Goal: Information Seeking & Learning: Check status

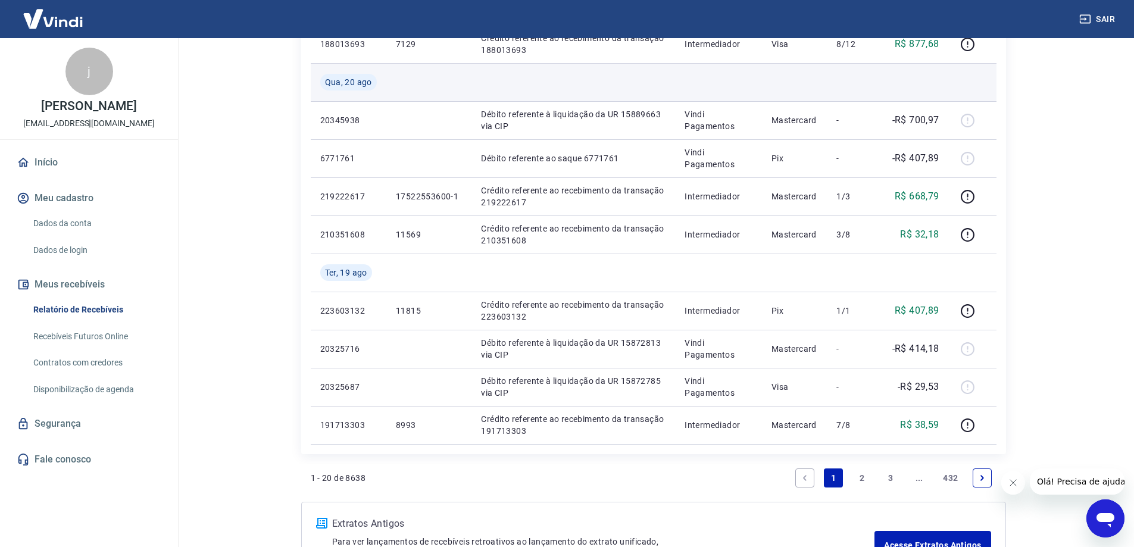
scroll to position [714, 0]
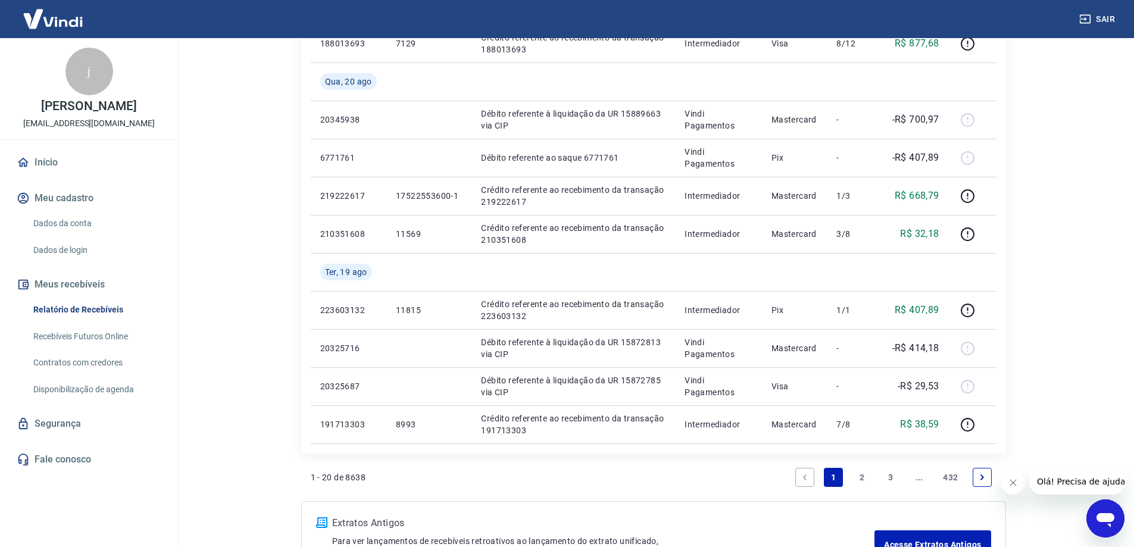
click at [858, 476] on link "2" at bounding box center [861, 477] width 19 height 19
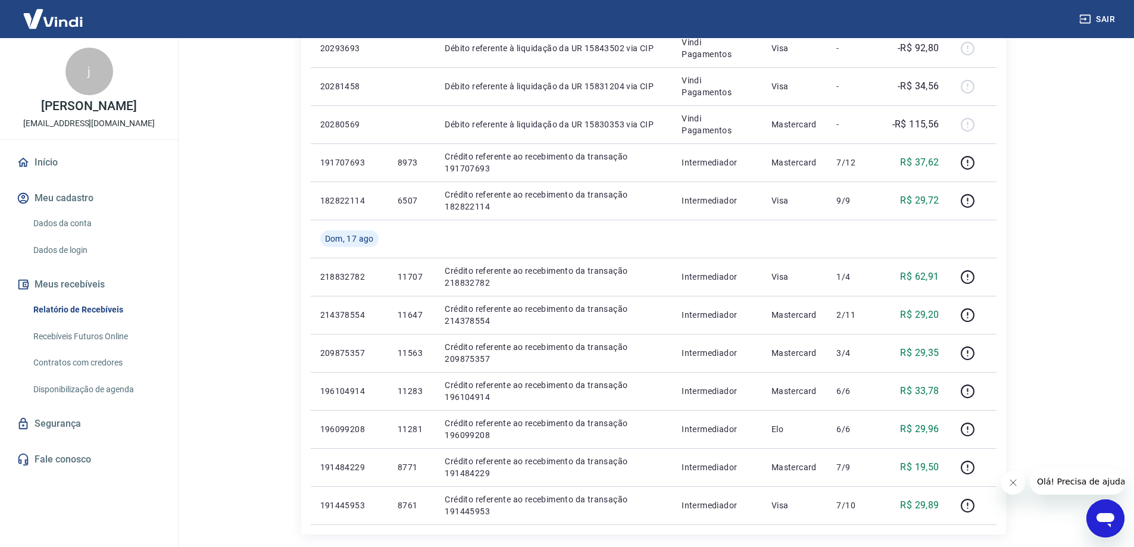
scroll to position [768, 0]
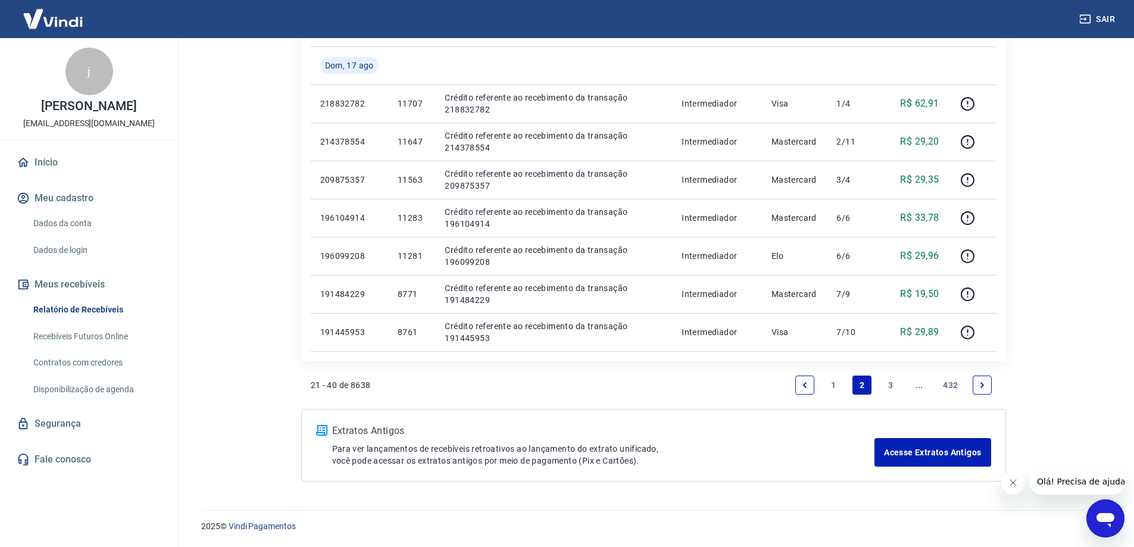
click at [836, 388] on link "1" at bounding box center [833, 384] width 19 height 19
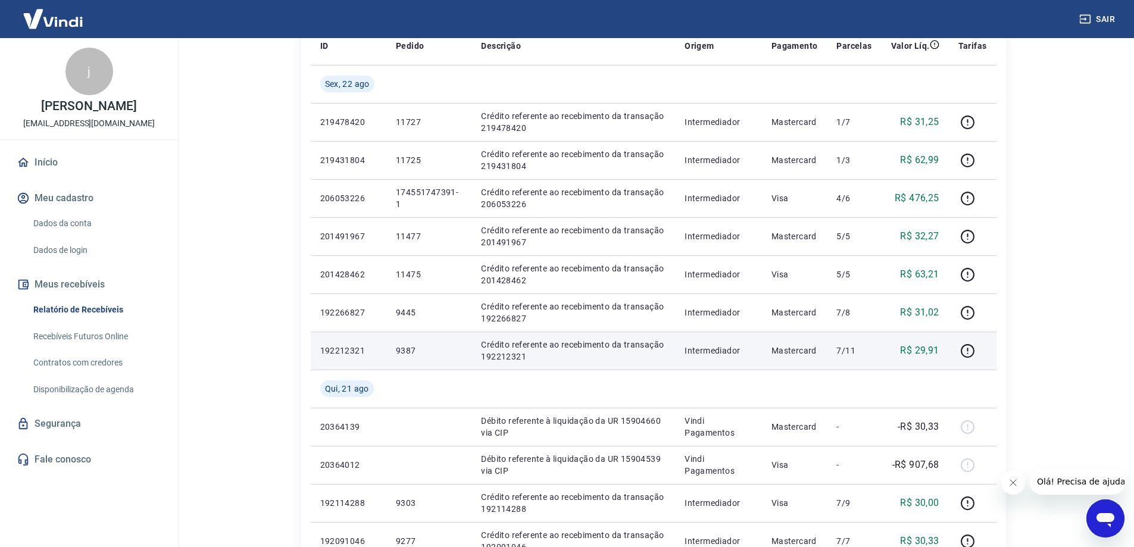
scroll to position [119, 0]
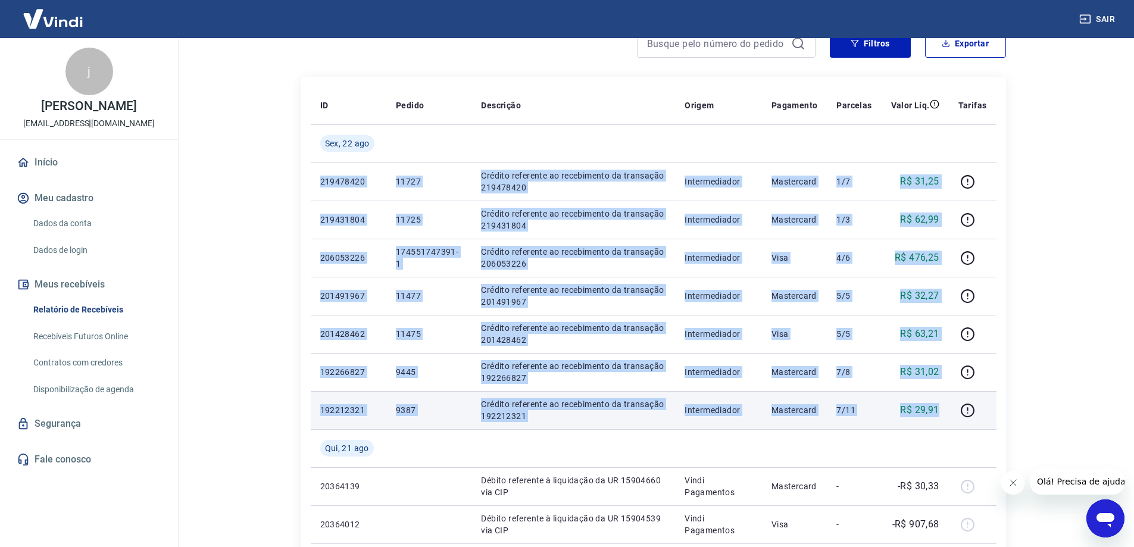
drag, startPoint x: 313, startPoint y: 181, endPoint x: 945, endPoint y: 396, distance: 667.4
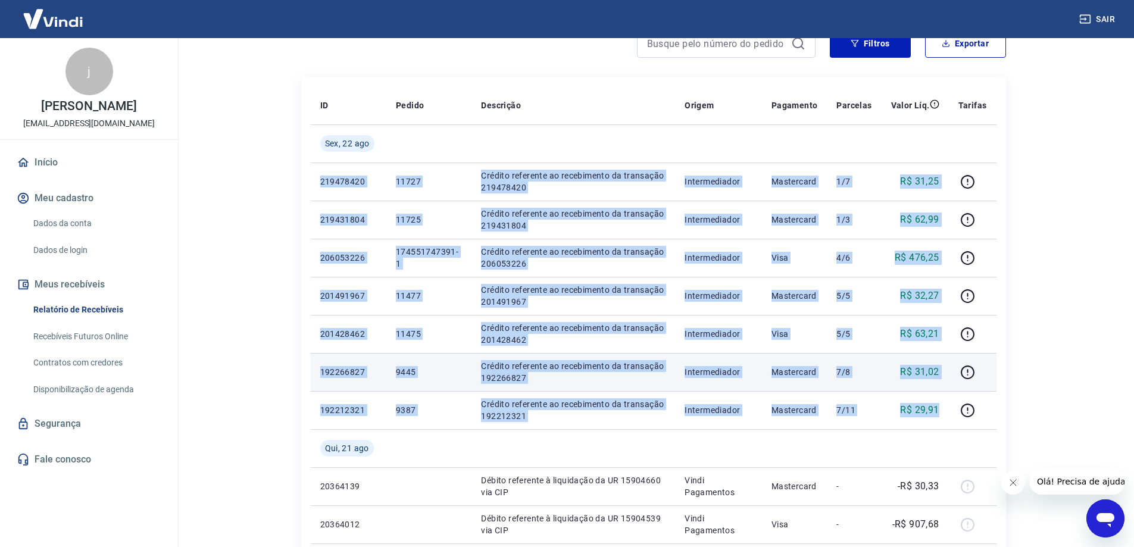
copy tbody "219478420 11727 Crédito referente ao recebimento da transação 219478420 Interme…"
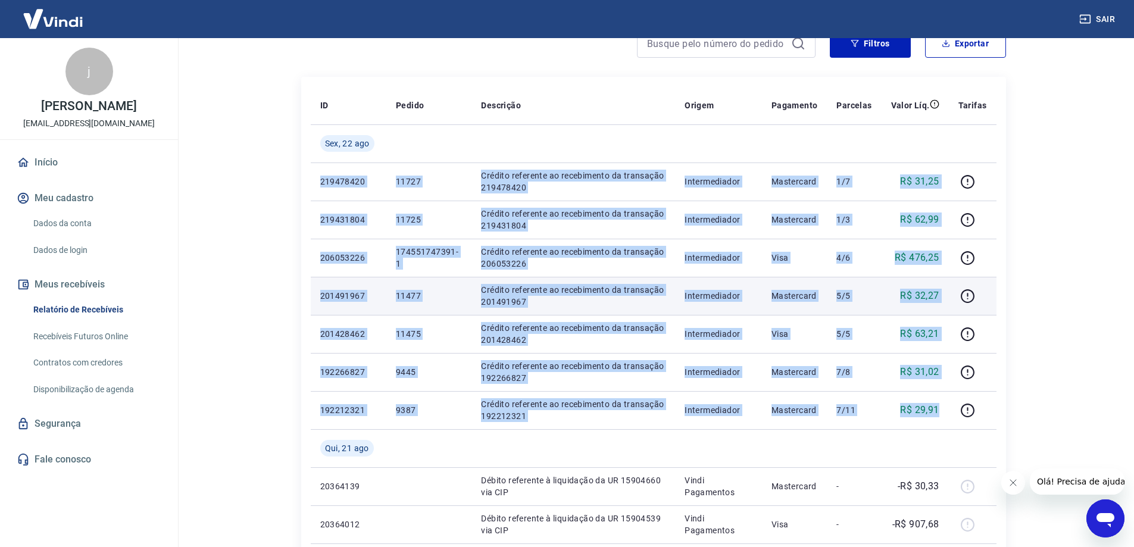
click at [874, 295] on td "5/5" at bounding box center [854, 296] width 54 height 38
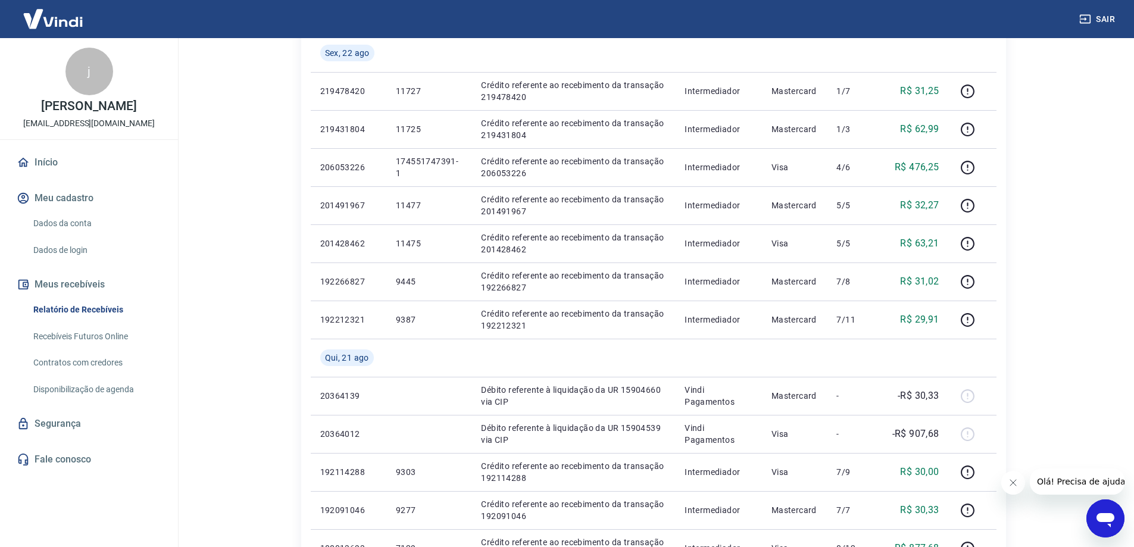
scroll to position [0, 0]
